Goal: Task Accomplishment & Management: Use online tool/utility

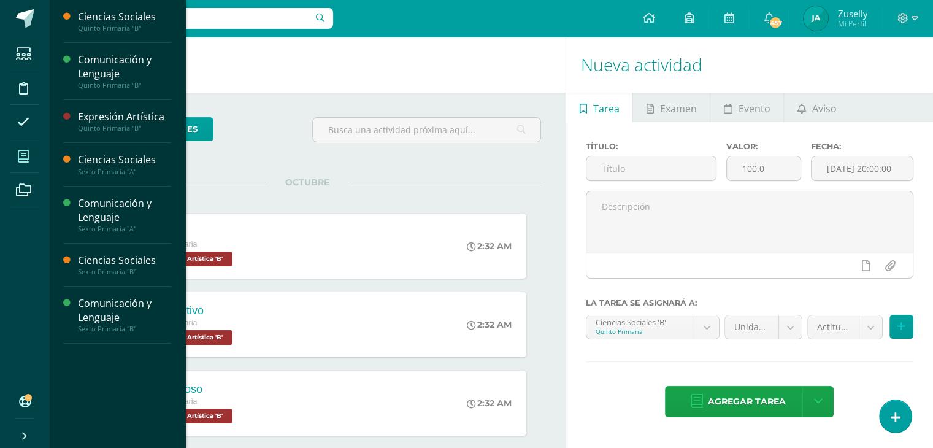
click at [20, 157] on icon at bounding box center [23, 156] width 11 height 12
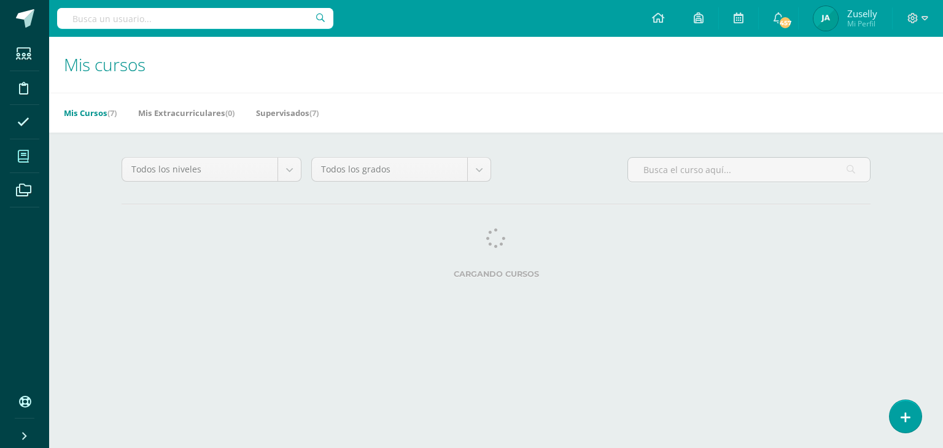
click at [30, 153] on span at bounding box center [24, 156] width 28 height 28
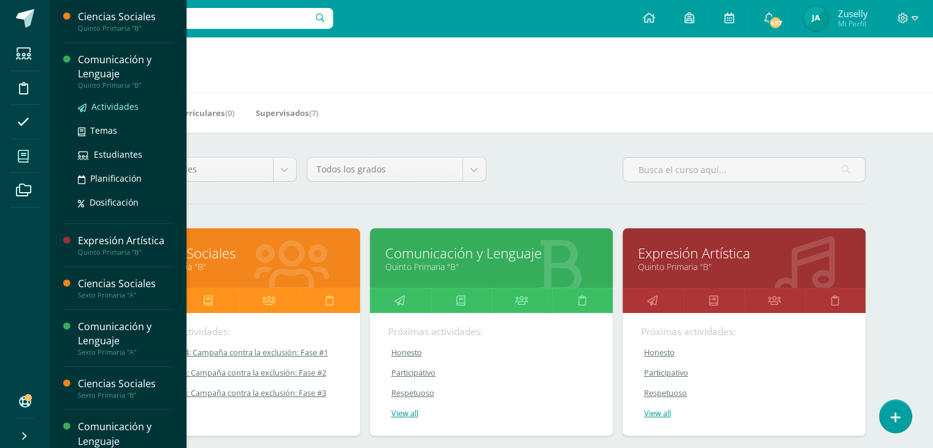
click at [107, 103] on span "Actividades" at bounding box center [114, 107] width 47 height 12
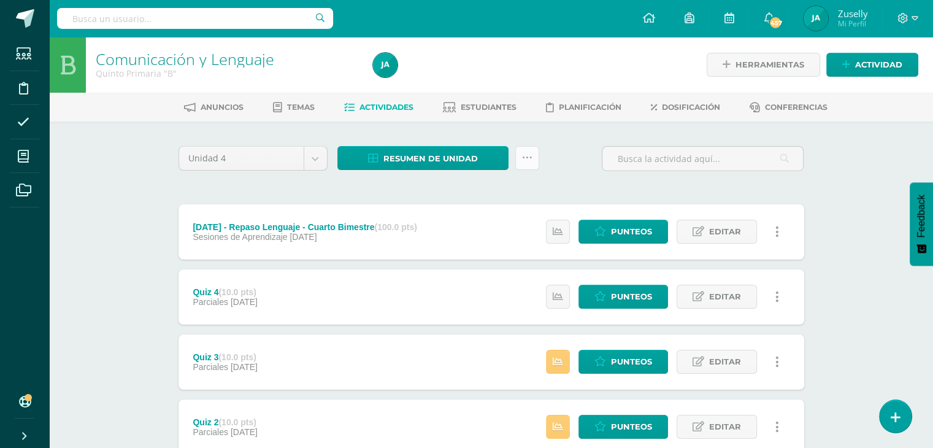
click at [529, 158] on icon at bounding box center [527, 158] width 10 height 10
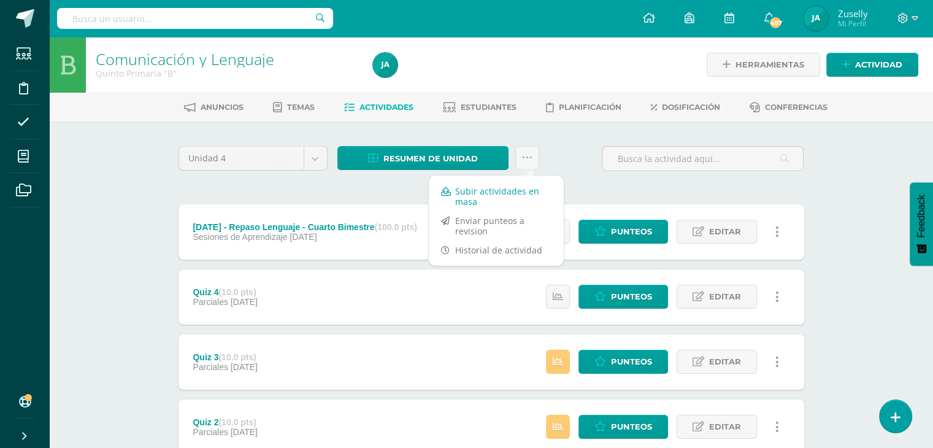
click at [520, 191] on link "Subir actividades en masa" at bounding box center [496, 196] width 135 height 29
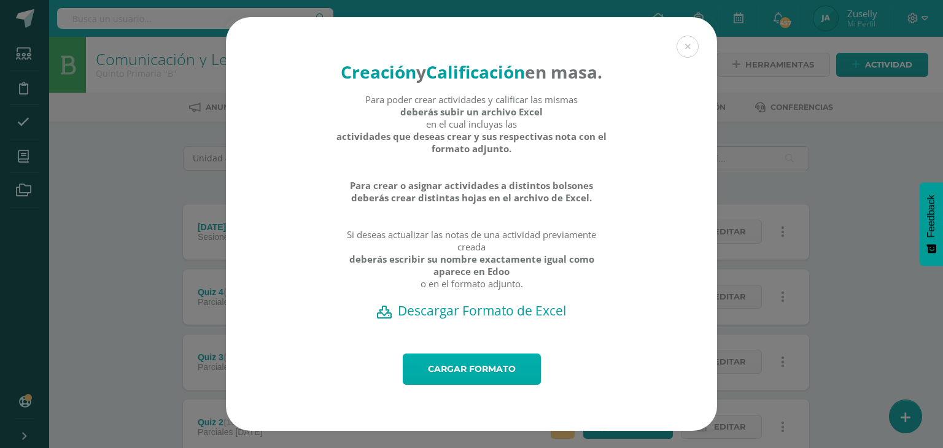
click at [524, 383] on link "Cargar formato" at bounding box center [472, 369] width 138 height 31
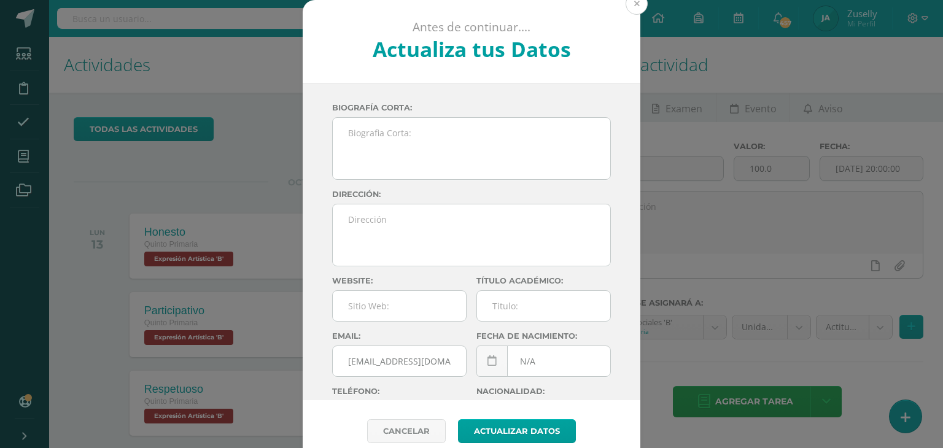
click at [631, 4] on button at bounding box center [636, 4] width 22 height 22
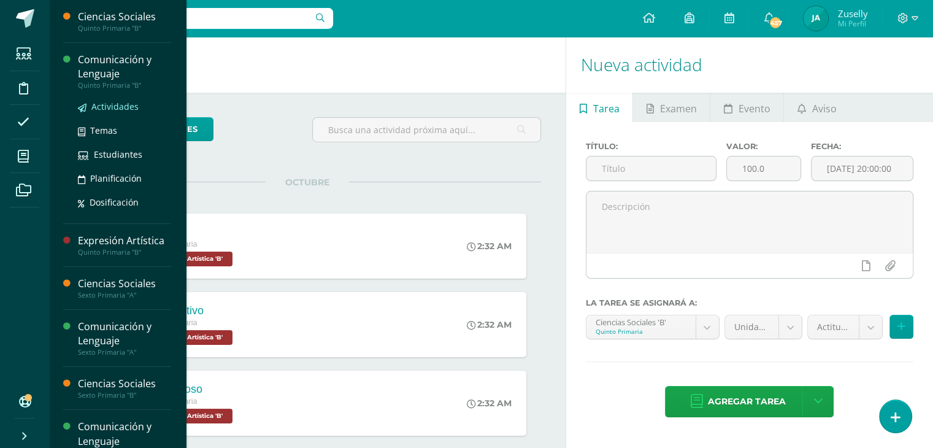
click at [128, 102] on span "Actividades" at bounding box center [114, 107] width 47 height 12
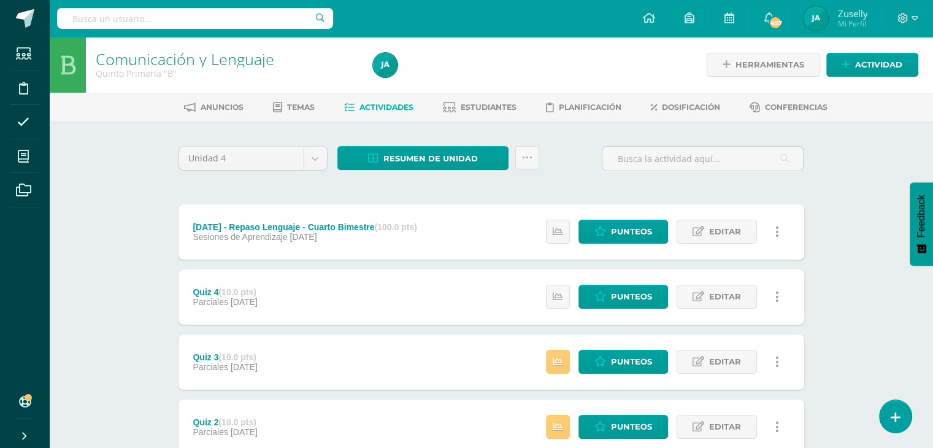
click at [529, 160] on icon at bounding box center [527, 158] width 10 height 10
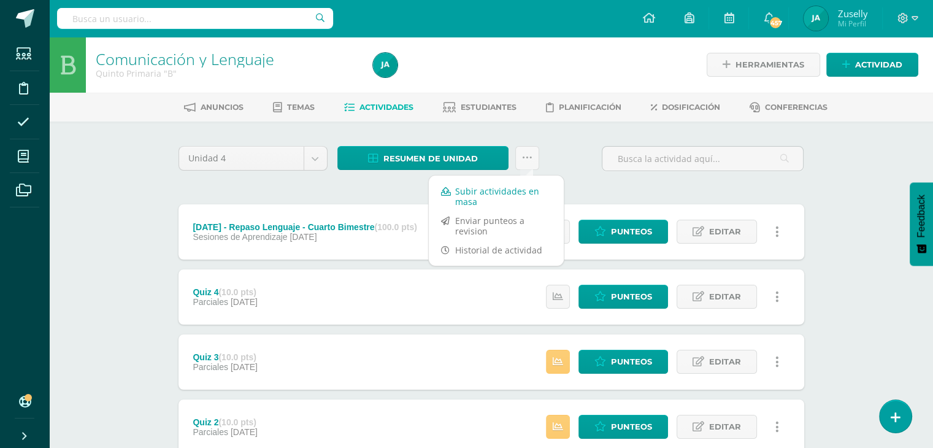
click at [501, 188] on link "Subir actividades en masa" at bounding box center [496, 196] width 135 height 29
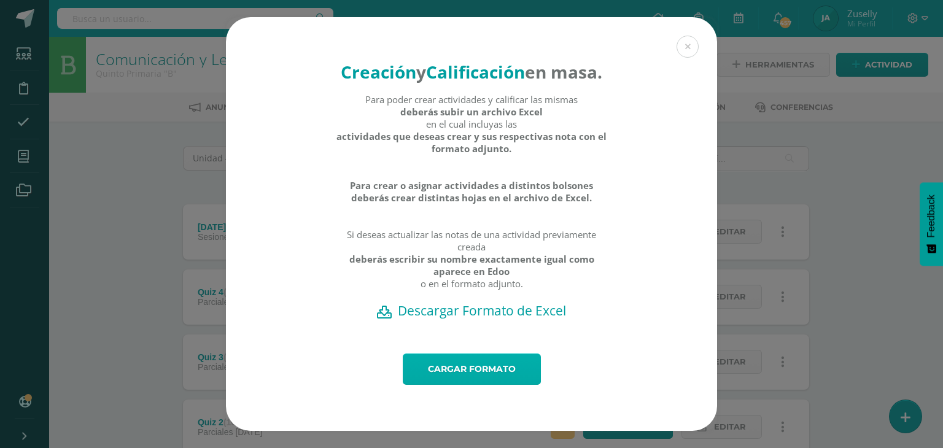
click at [507, 371] on link "Cargar formato" at bounding box center [472, 369] width 138 height 31
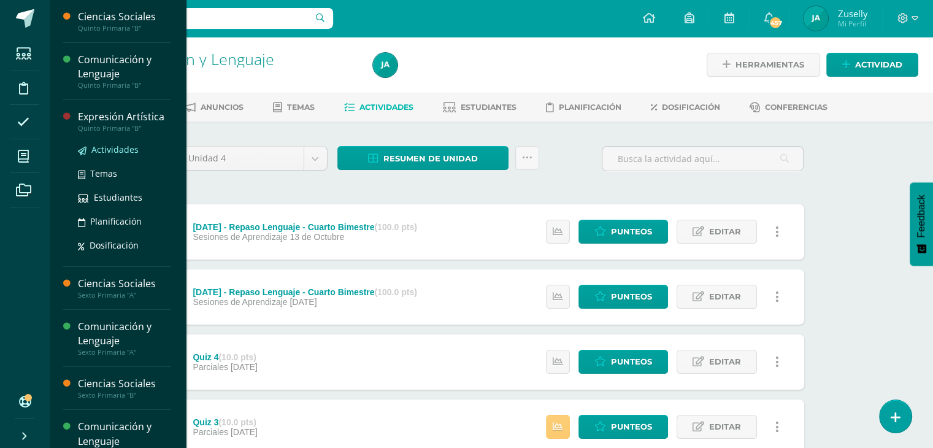
click at [115, 144] on span "Actividades" at bounding box center [114, 150] width 47 height 12
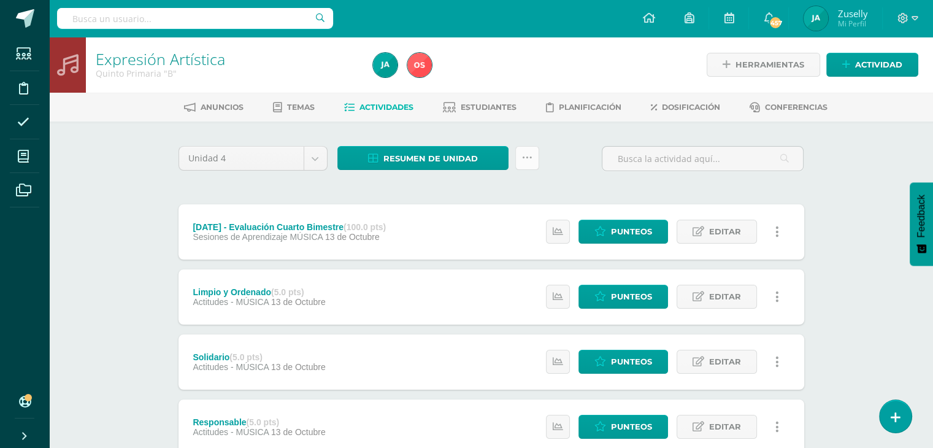
click at [530, 158] on icon at bounding box center [527, 158] width 10 height 10
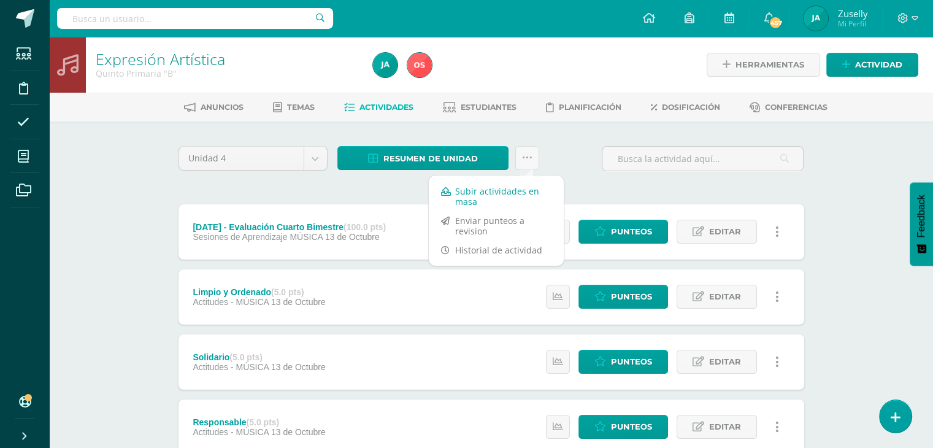
click at [513, 187] on link "Subir actividades en masa" at bounding box center [496, 196] width 135 height 29
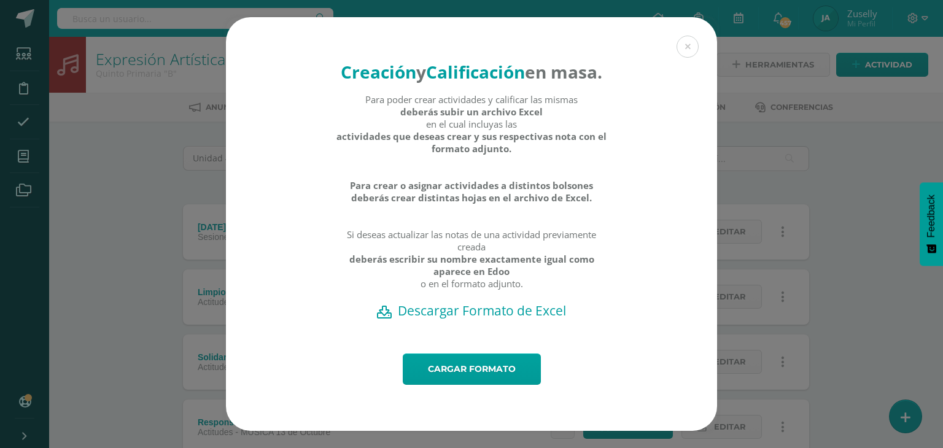
click at [498, 319] on h2 "Descargar Formato de Excel" at bounding box center [471, 310] width 448 height 17
click at [523, 377] on link "Cargar formato" at bounding box center [472, 369] width 138 height 31
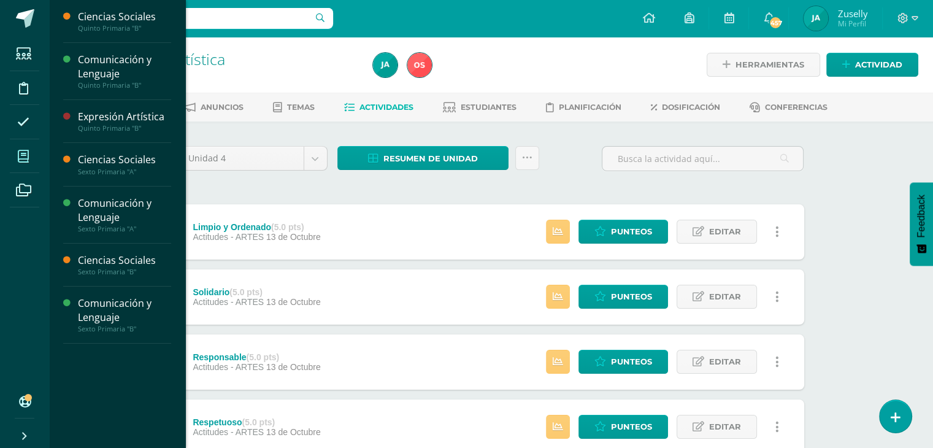
click at [32, 153] on span at bounding box center [24, 156] width 28 height 28
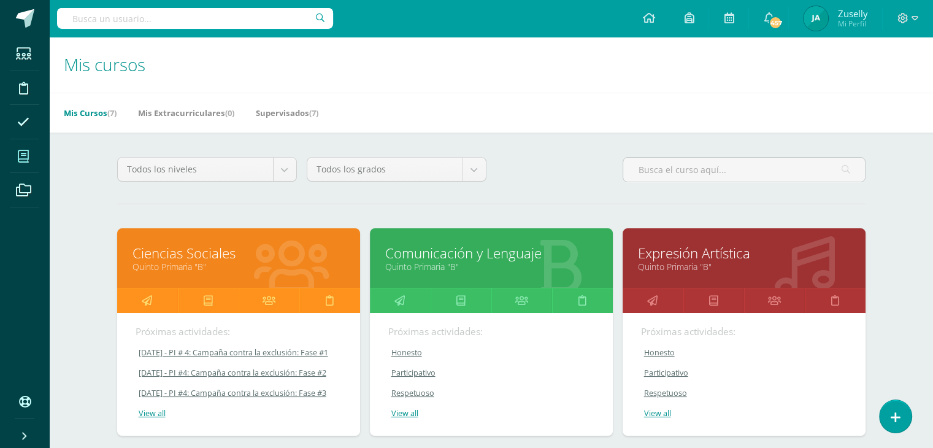
click at [27, 152] on icon at bounding box center [23, 156] width 11 height 12
click at [26, 155] on icon at bounding box center [23, 156] width 11 height 12
click at [29, 158] on span at bounding box center [24, 156] width 28 height 28
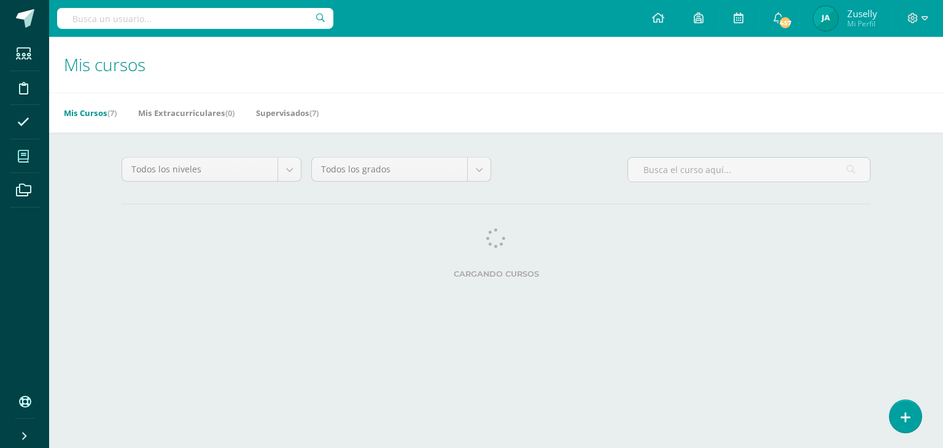
click at [29, 155] on span at bounding box center [24, 156] width 28 height 28
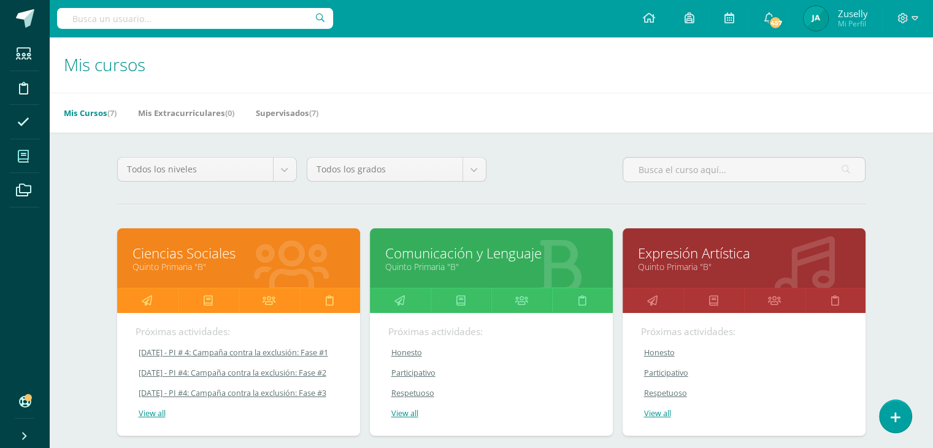
click at [27, 155] on icon at bounding box center [23, 156] width 11 height 12
click at [25, 155] on icon at bounding box center [23, 156] width 11 height 12
click at [23, 155] on icon at bounding box center [23, 156] width 11 height 12
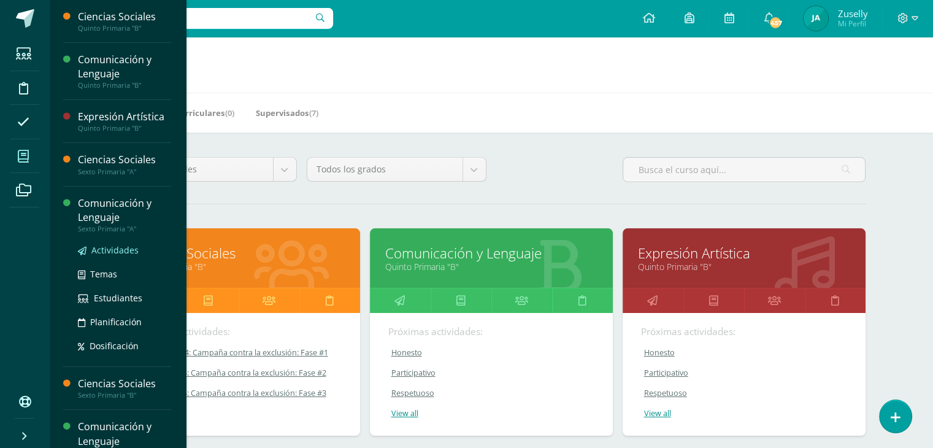
click at [125, 244] on span "Actividades" at bounding box center [114, 250] width 47 height 12
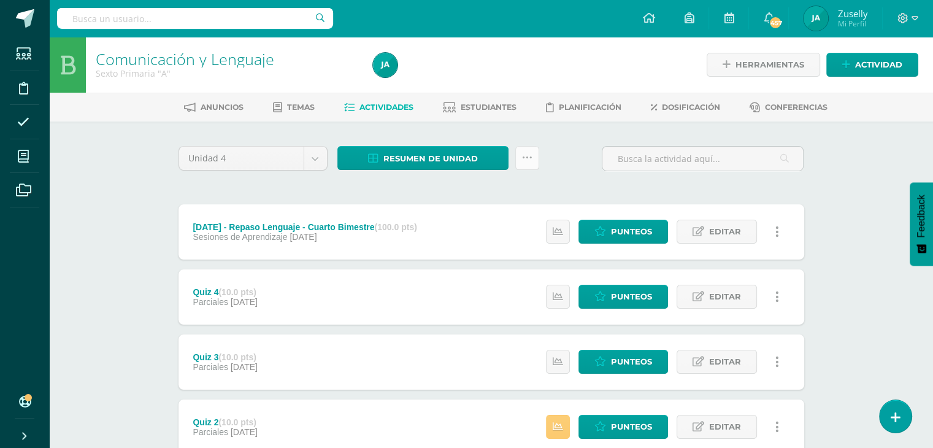
click at [529, 158] on icon at bounding box center [527, 158] width 10 height 10
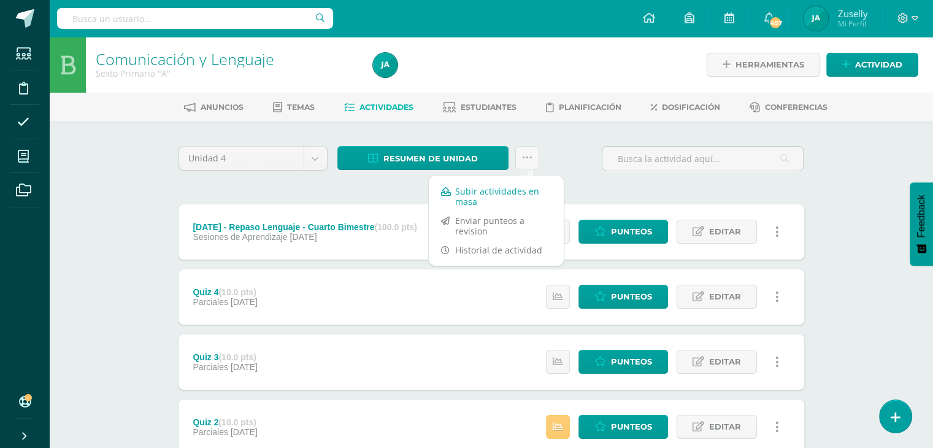
click at [503, 191] on link "Subir actividades en masa" at bounding box center [496, 196] width 135 height 29
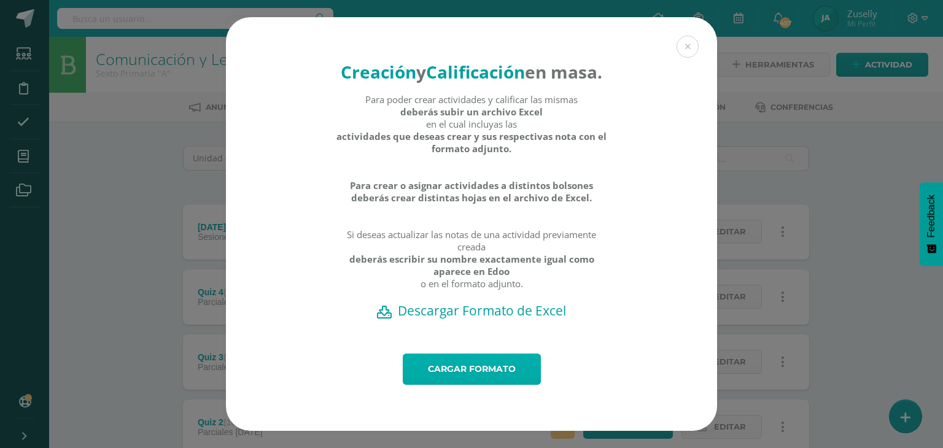
click at [481, 371] on link "Cargar formato" at bounding box center [472, 369] width 138 height 31
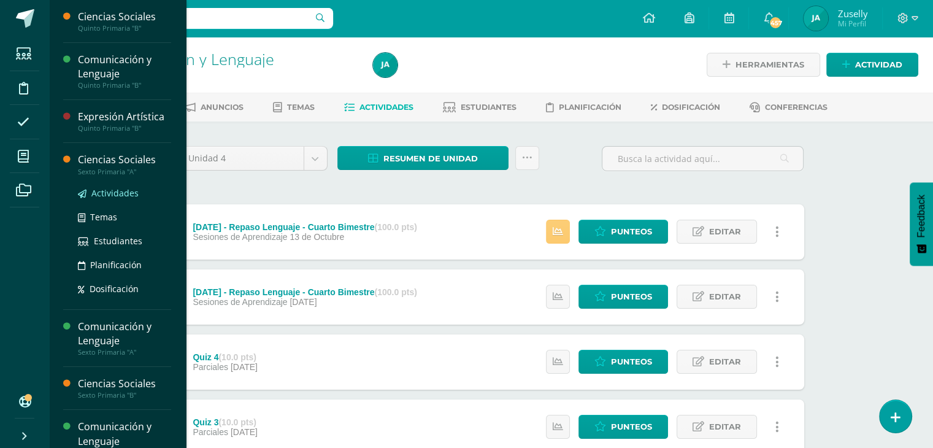
click at [116, 190] on span "Actividades" at bounding box center [114, 193] width 47 height 12
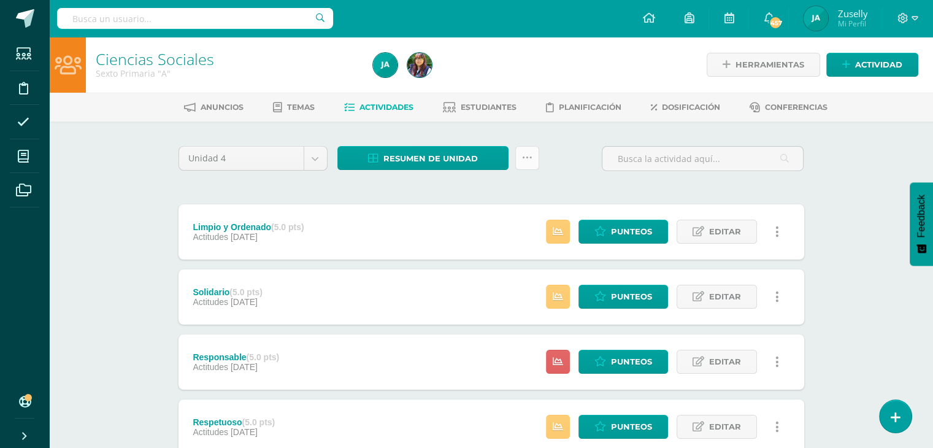
click at [530, 159] on icon at bounding box center [527, 158] width 10 height 10
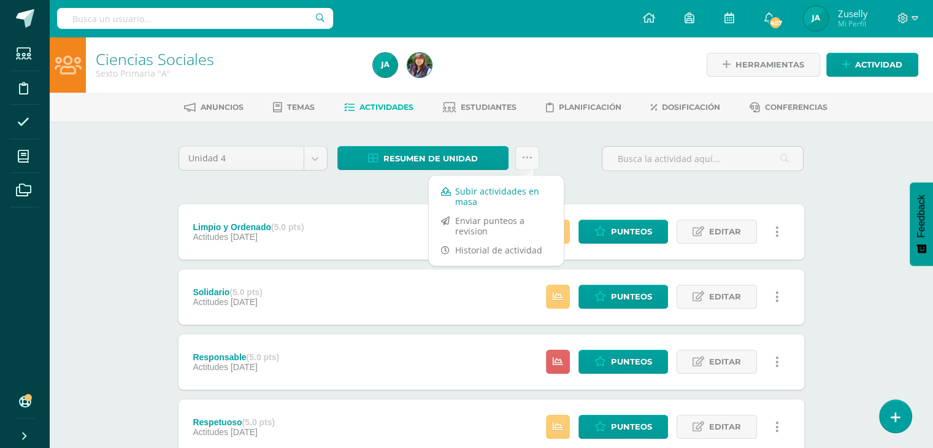
click at [500, 187] on link "Subir actividades en masa" at bounding box center [496, 196] width 135 height 29
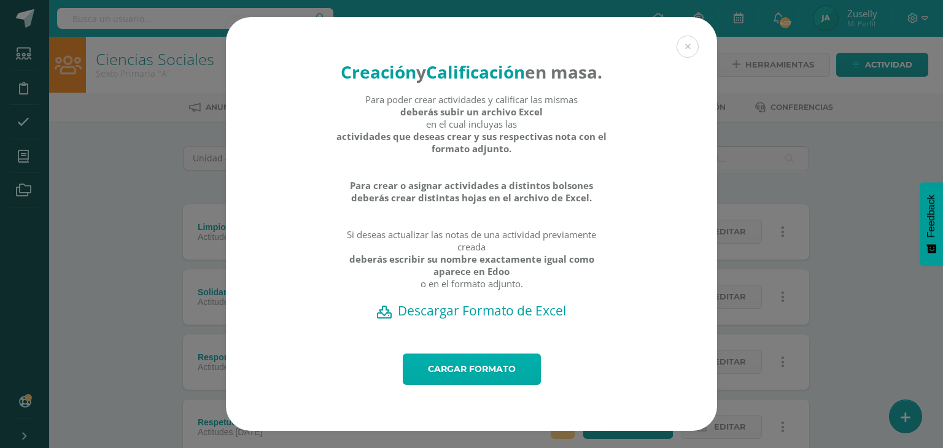
click at [501, 378] on link "Cargar formato" at bounding box center [472, 369] width 138 height 31
